Goal: Task Accomplishment & Management: Use online tool/utility

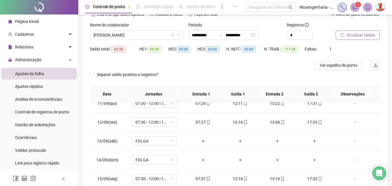
scroll to position [24, 0]
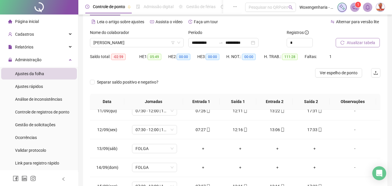
click at [360, 43] on span "Atualizar tabela" at bounding box center [360, 42] width 28 height 6
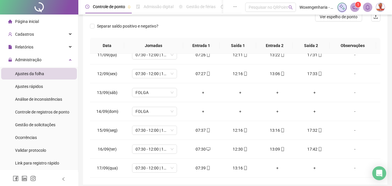
scroll to position [104, 0]
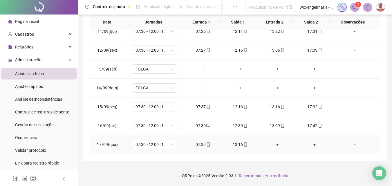
click at [273, 146] on div "+" at bounding box center [277, 144] width 28 height 6
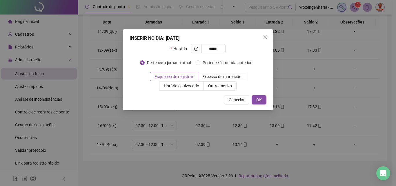
type input "*****"
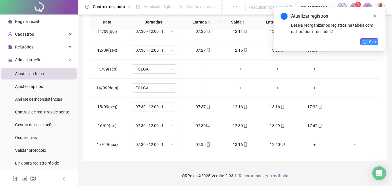
click at [373, 42] on span "Sim" at bounding box center [372, 42] width 7 height 6
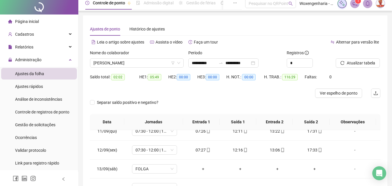
scroll to position [0, 0]
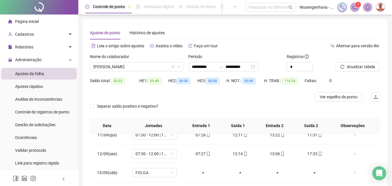
click at [370, 62] on div "Atualizar tabela" at bounding box center [357, 62] width 45 height 18
click at [369, 65] on span "Atualizar tabela" at bounding box center [360, 67] width 28 height 6
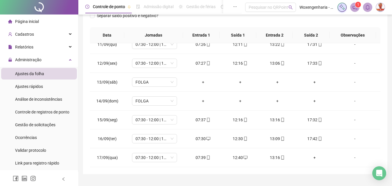
scroll to position [104, 0]
